Goal: Find specific page/section: Find specific page/section

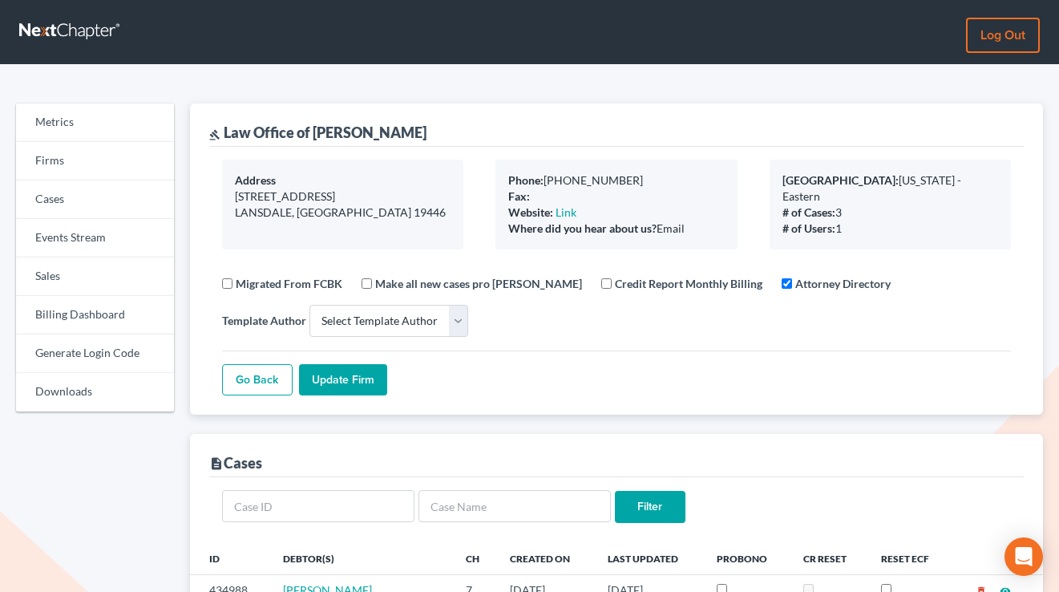
select select
click at [74, 164] on link "Firms" at bounding box center [95, 161] width 158 height 38
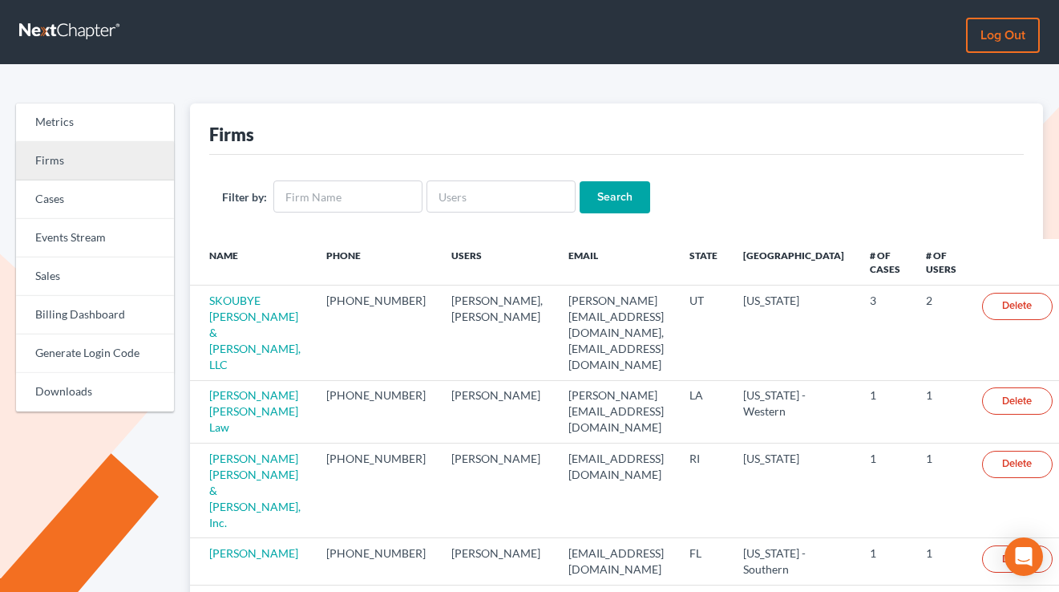
click at [44, 147] on link "Firms" at bounding box center [95, 161] width 158 height 38
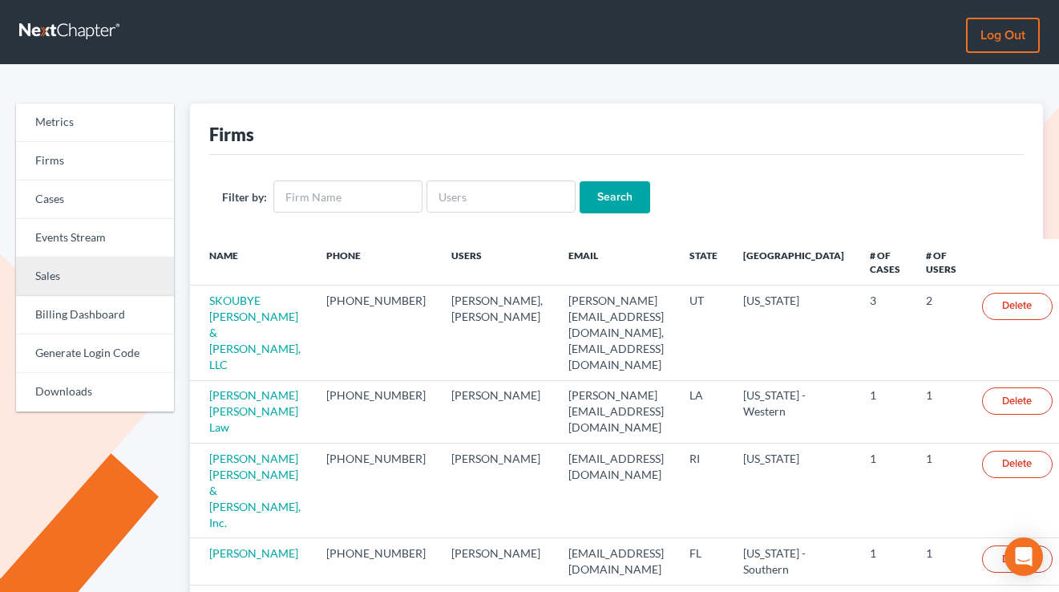
click at [91, 273] on link "Sales" at bounding box center [95, 276] width 158 height 38
